Goal: Information Seeking & Learning: Learn about a topic

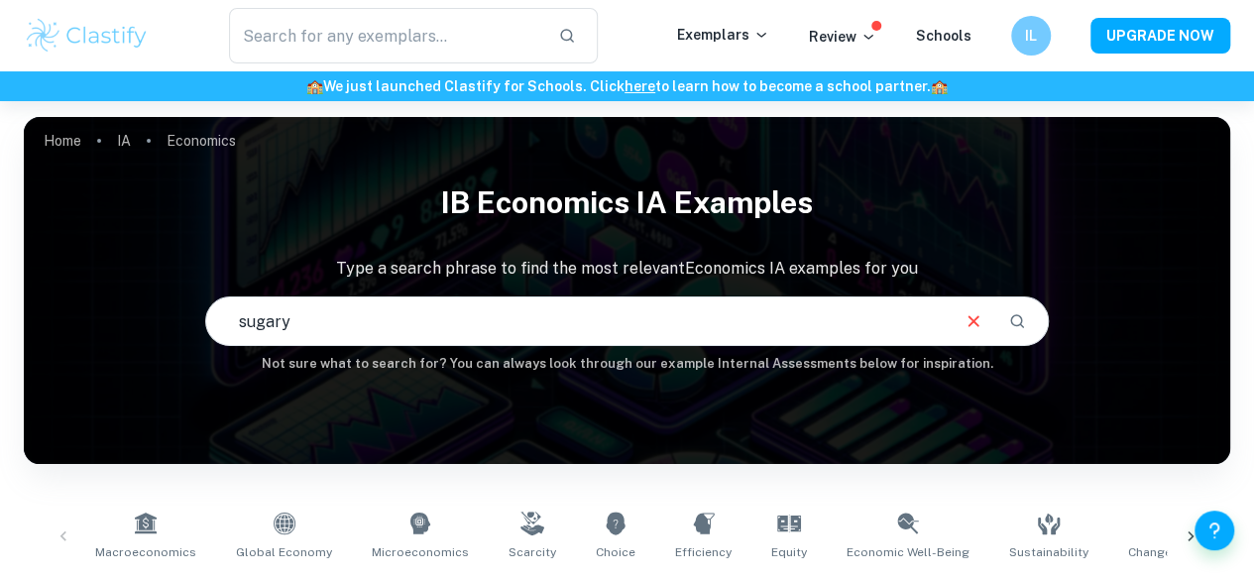
type input "sugary"
click at [1015, 326] on icon "Search" at bounding box center [1017, 321] width 18 height 18
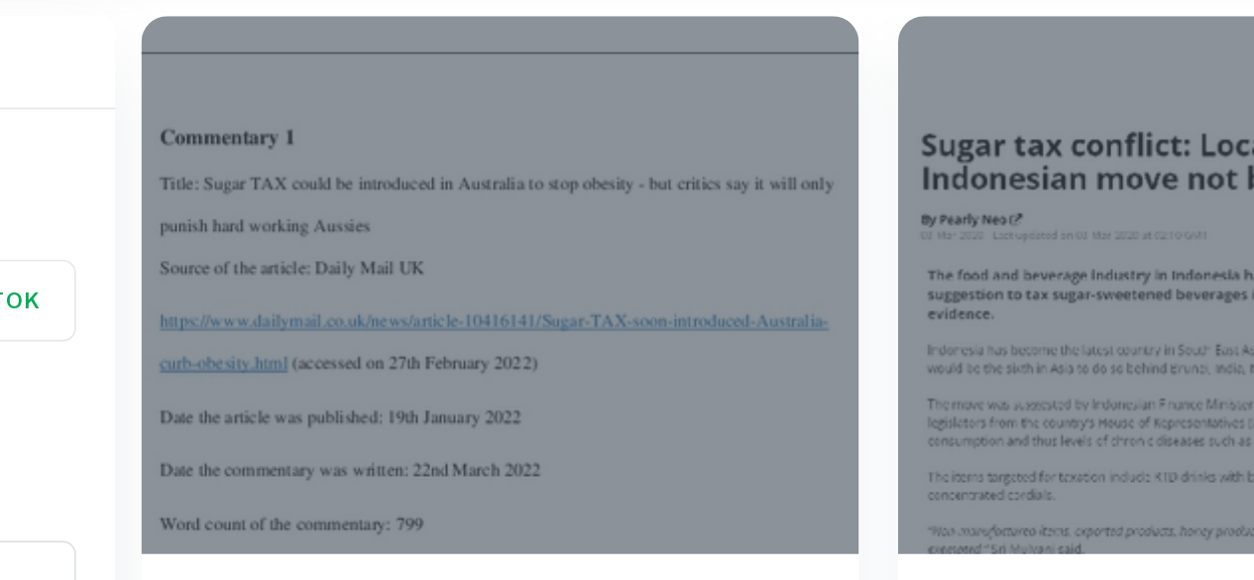
scroll to position [542, 0]
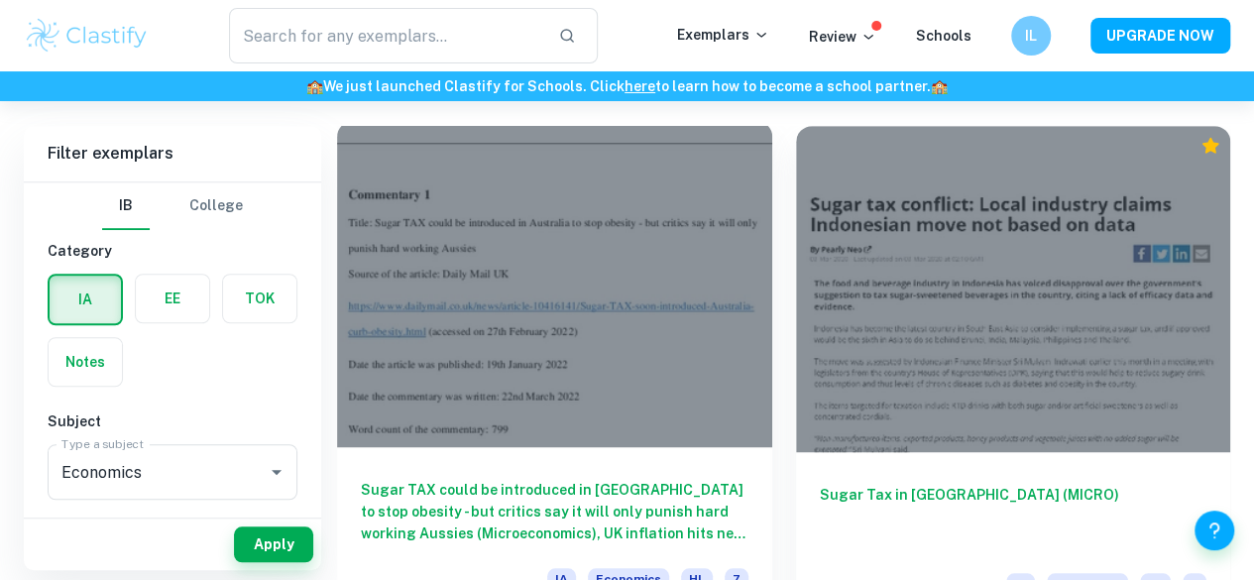
click at [487, 211] on div at bounding box center [554, 284] width 435 height 326
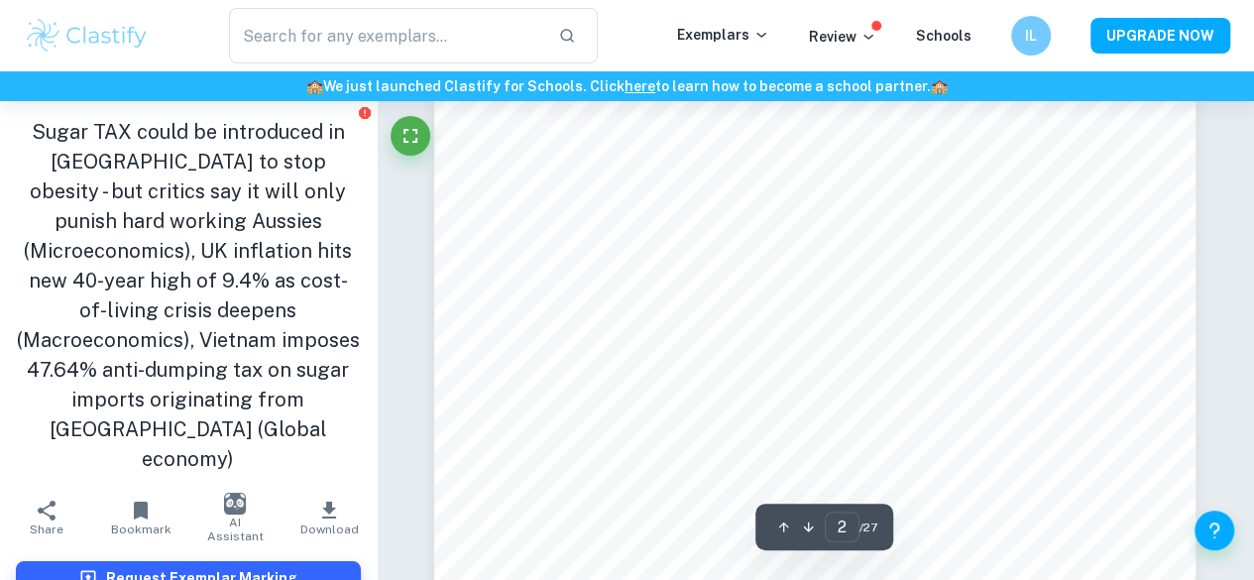
scroll to position [1282, 0]
type input "4"
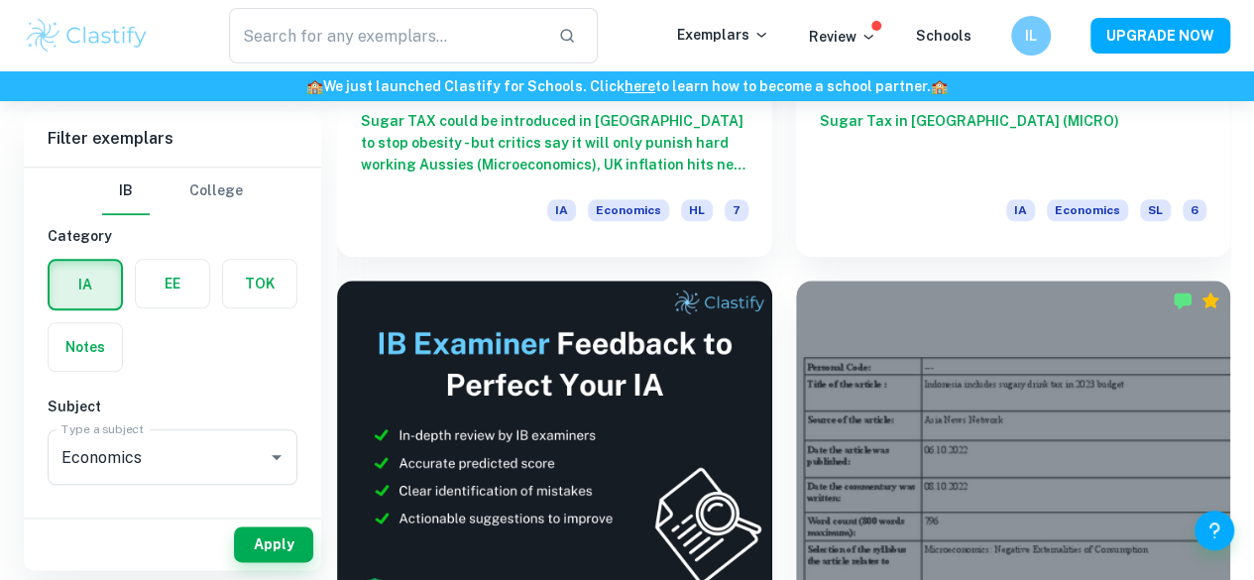
scroll to position [916, 0]
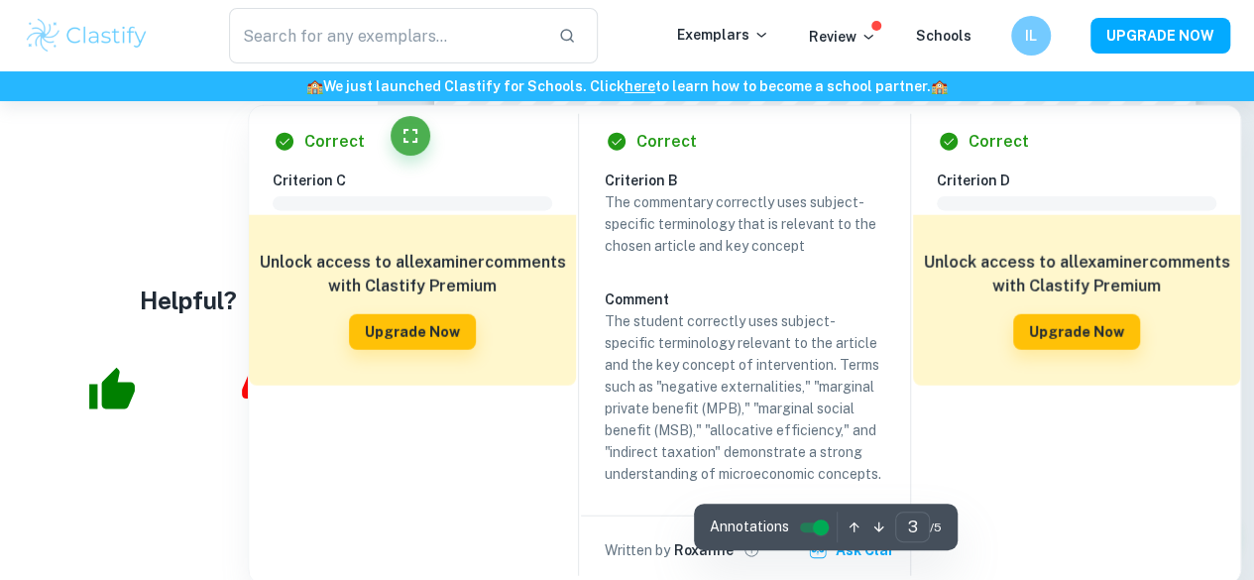
scroll to position [2511, 0]
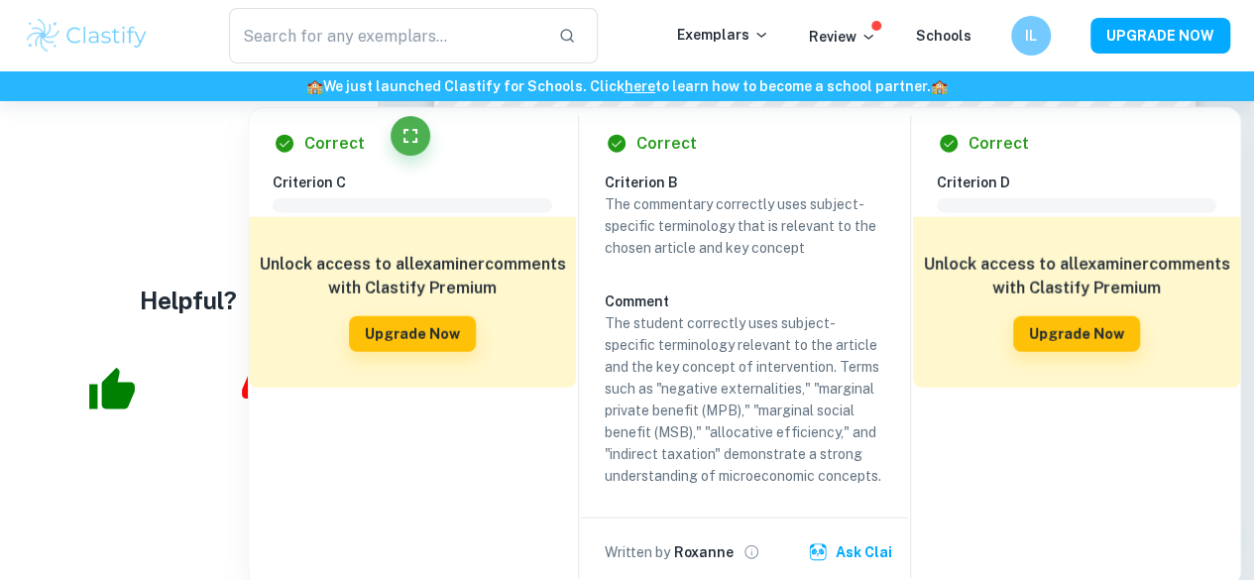
click at [1060, 66] on div "​ Exemplars Review Schools IL UPGRADE NOW" at bounding box center [627, 35] width 1254 height 71
click at [1243, 106] on div "Correct Criterion A The commentary includes diagrams that are relevant to the c…" at bounding box center [816, 214] width 878 height 5248
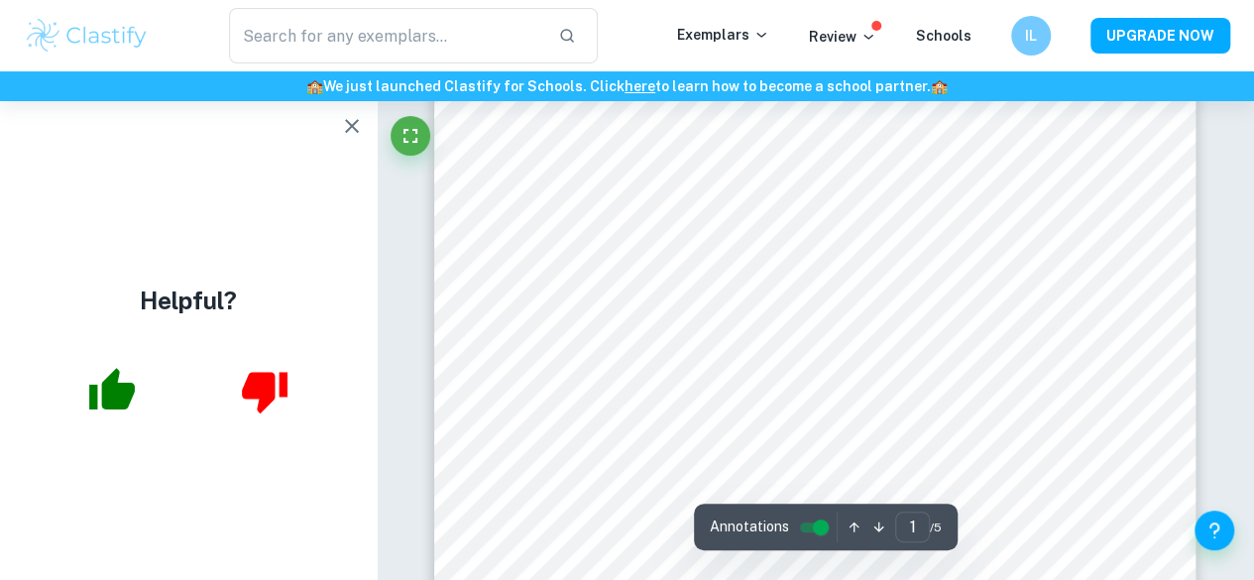
scroll to position [0, 0]
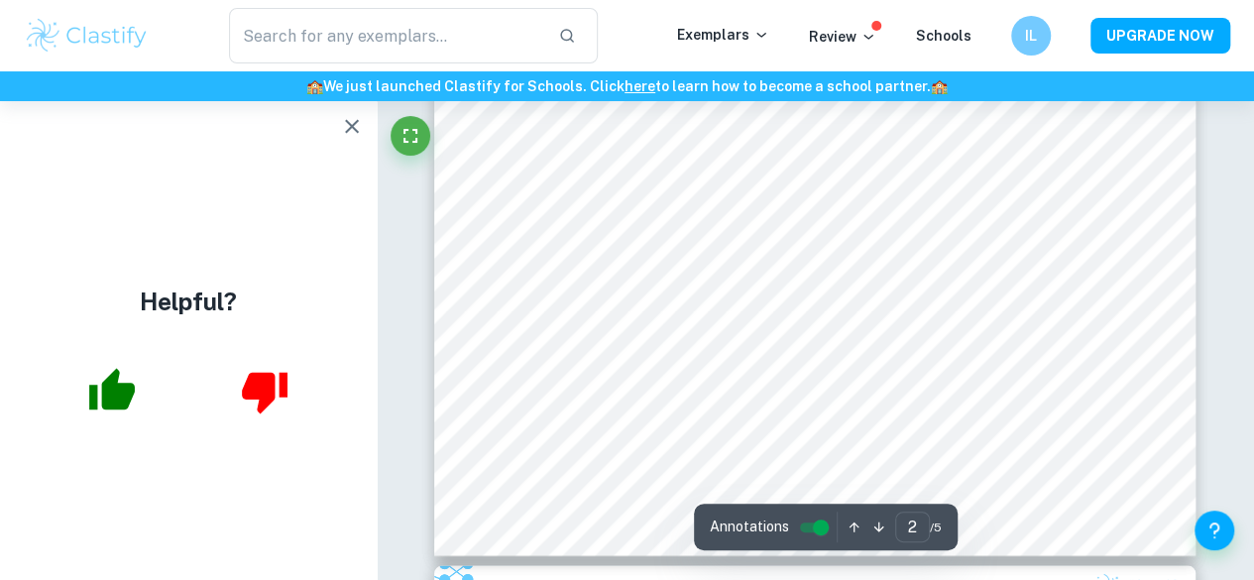
type input "3"
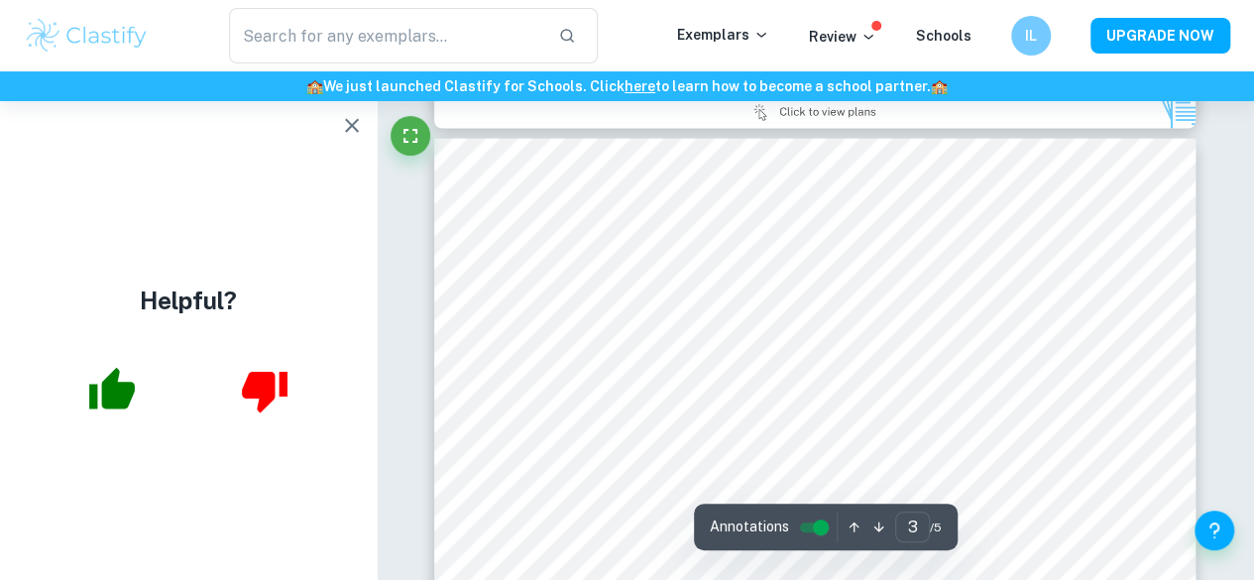
scroll to position [2222, 0]
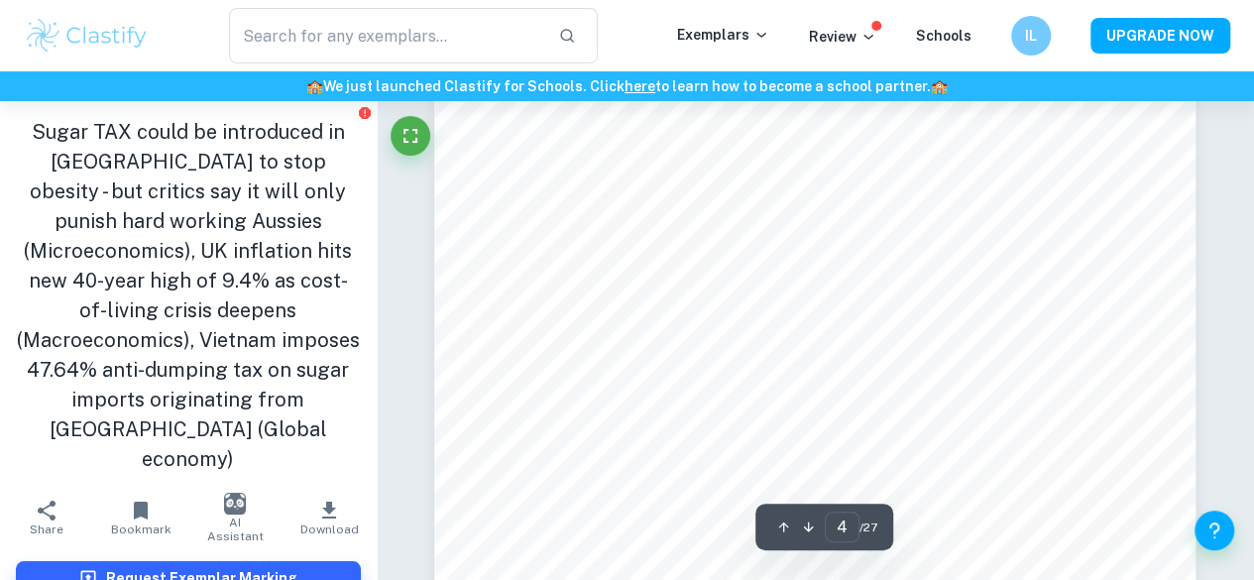
scroll to position [3575, 0]
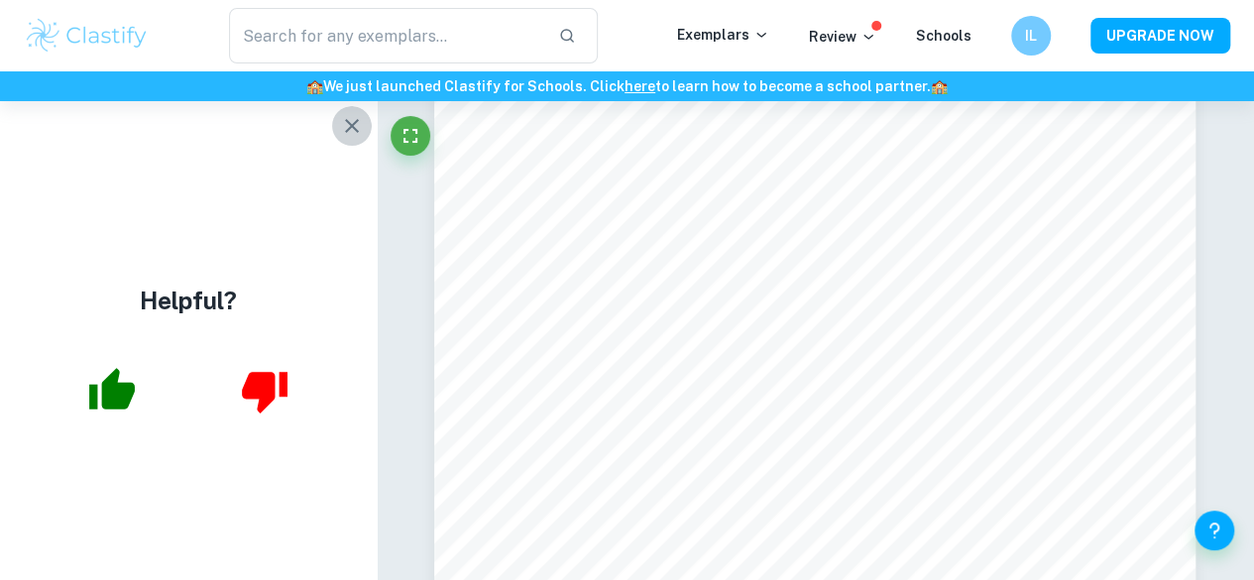
click at [345, 126] on icon "button" at bounding box center [352, 126] width 24 height 24
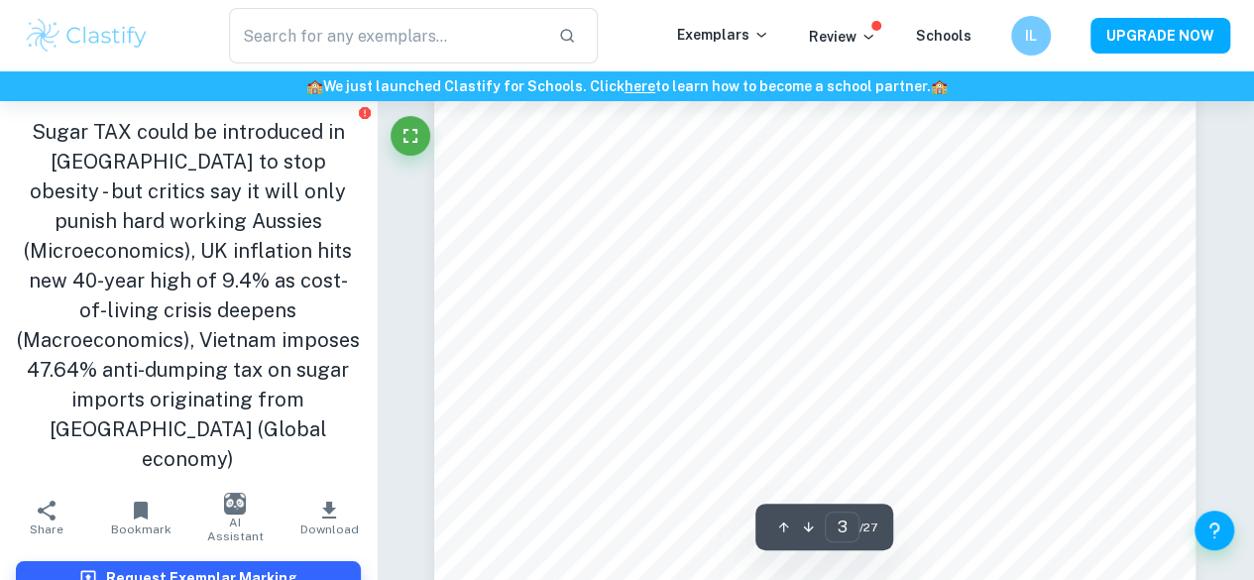
scroll to position [2508, 0]
type input "4"
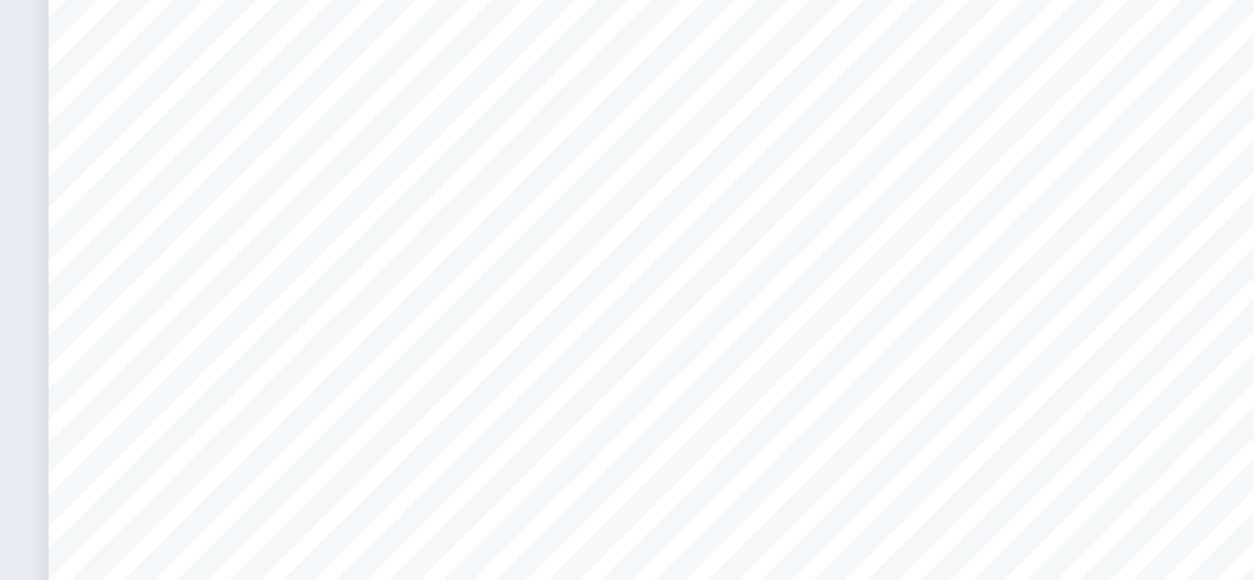
scroll to position [3535, 0]
